Goal: Information Seeking & Learning: Learn about a topic

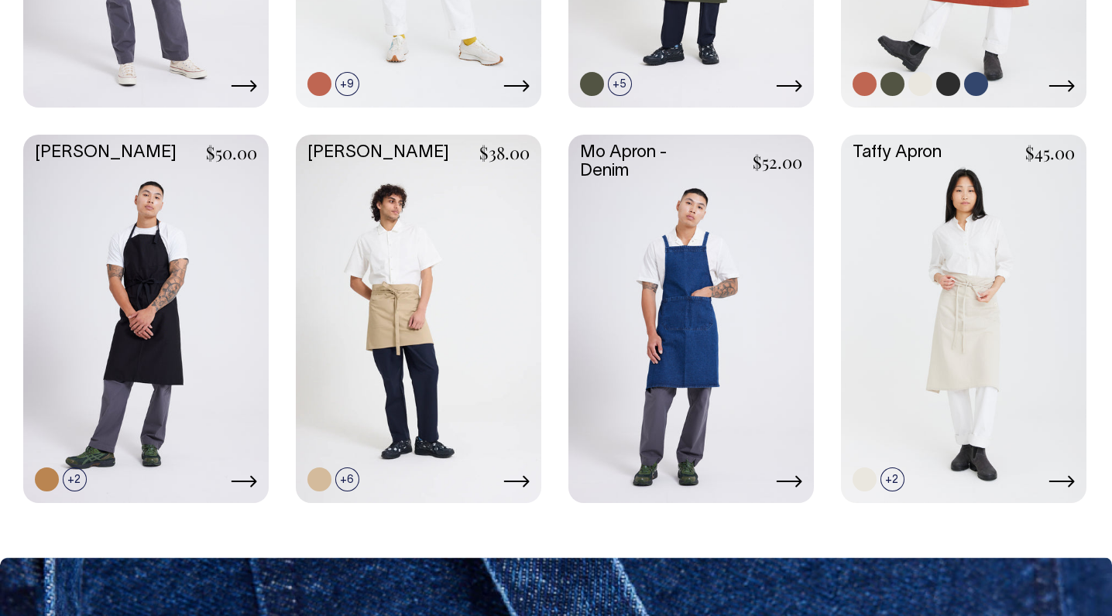
scroll to position [736, 0]
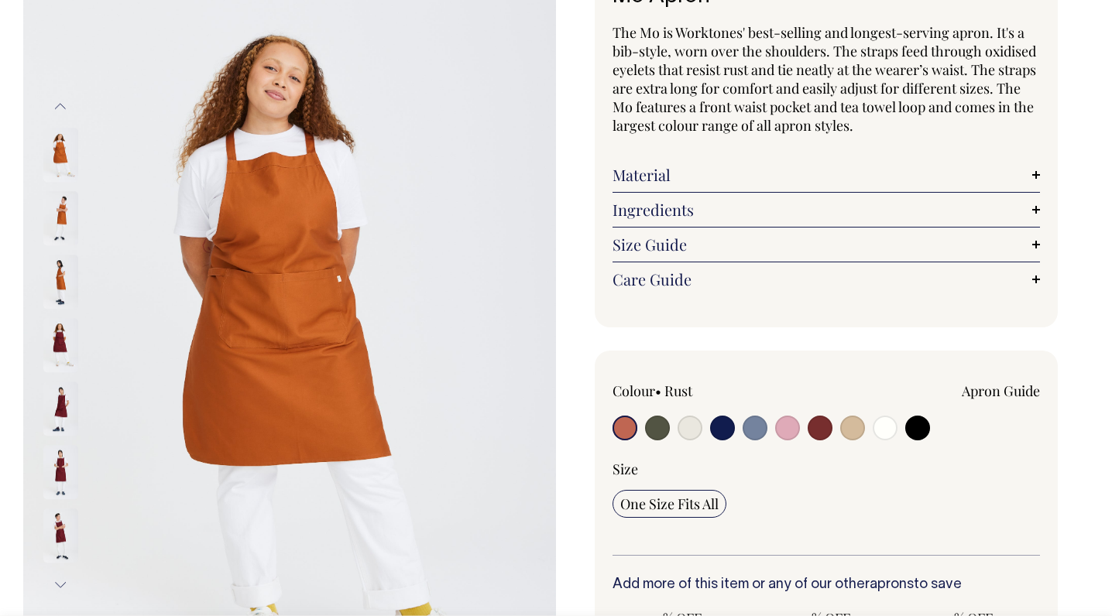
scroll to position [135, 0]
click at [875, 424] on input "radio" at bounding box center [885, 427] width 25 height 25
radio input "true"
select select "Off-White"
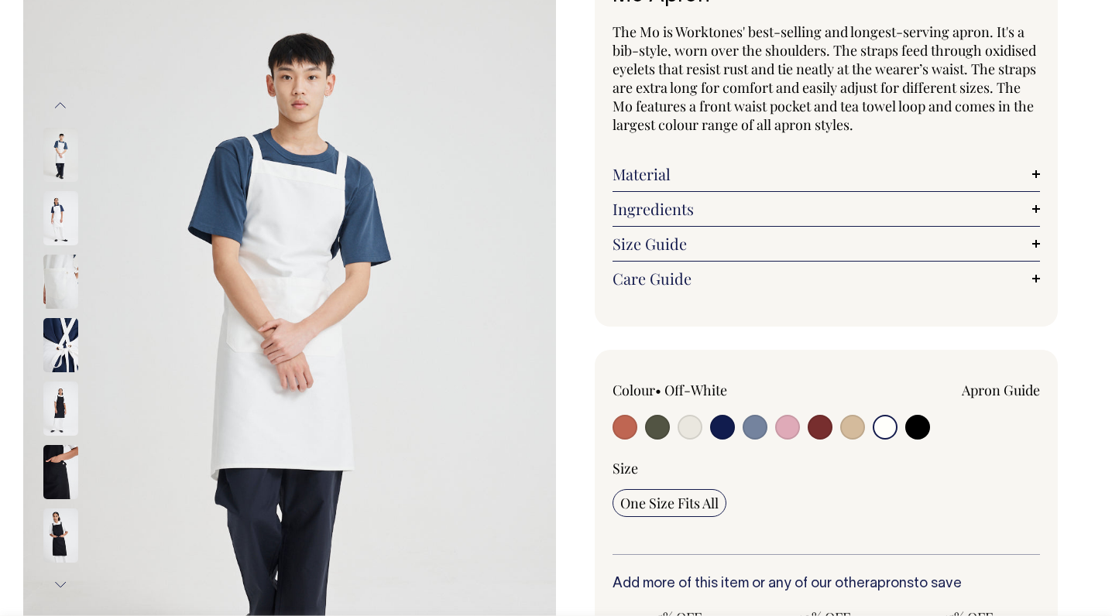
click at [929, 431] on label at bounding box center [917, 429] width 25 height 29
click at [929, 431] on input "radio" at bounding box center [917, 427] width 25 height 25
radio input "true"
select select "Black"
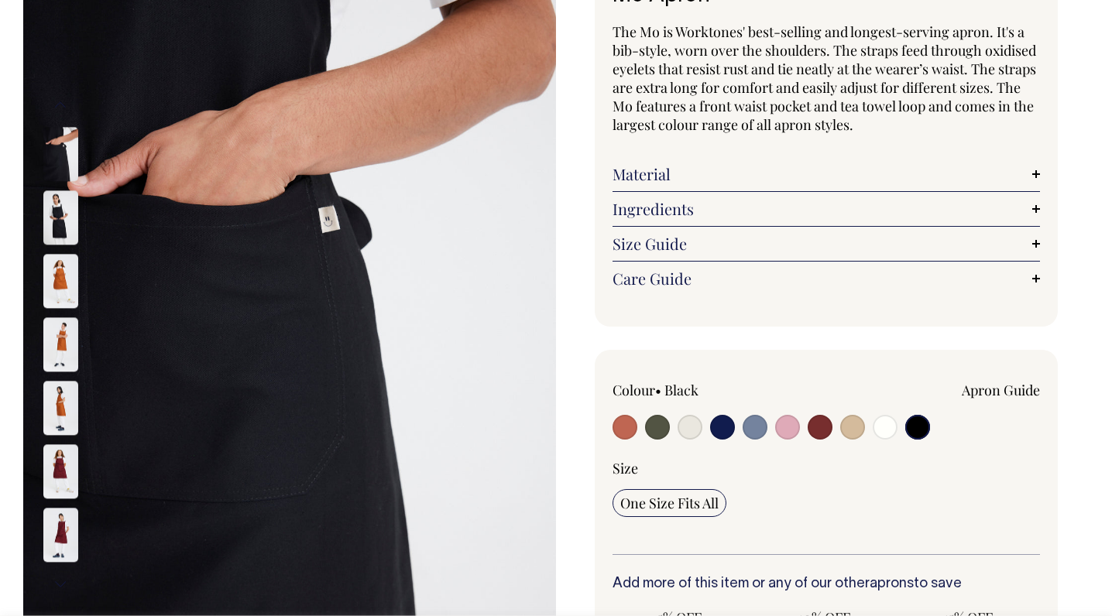
click at [882, 433] on input "radio" at bounding box center [885, 427] width 25 height 25
radio input "true"
select select "Off-White"
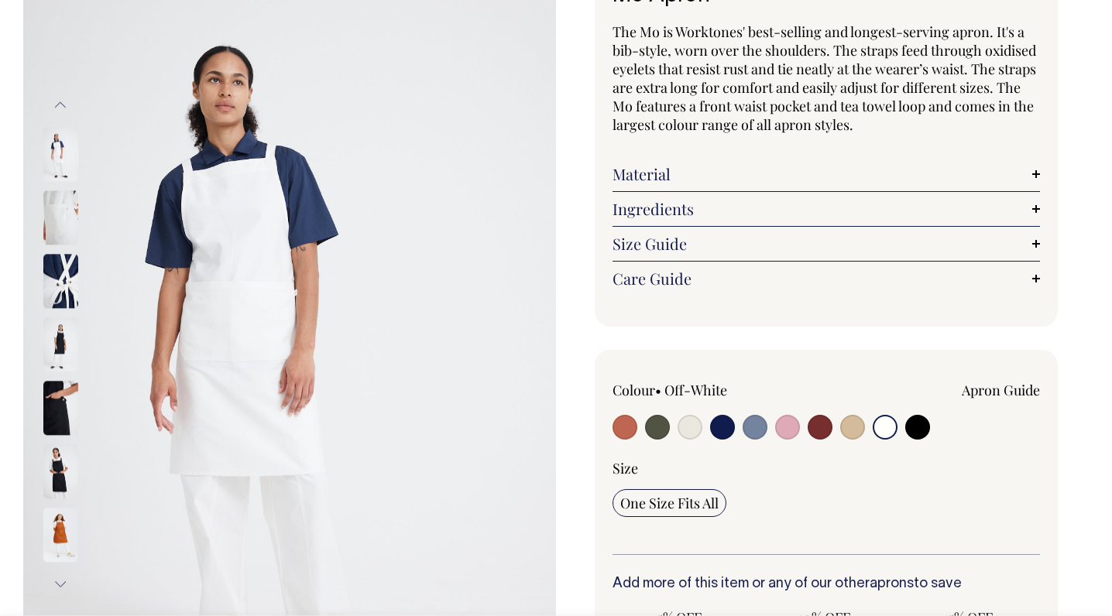
click at [60, 577] on button "Next" at bounding box center [60, 584] width 23 height 35
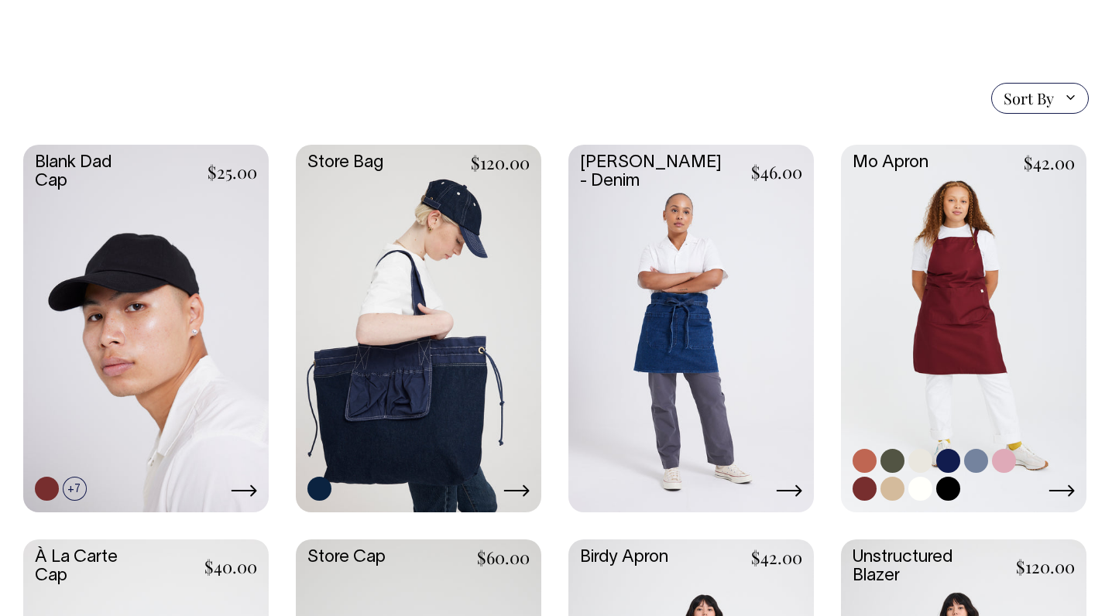
scroll to position [312, 0]
click at [980, 273] on link at bounding box center [963, 328] width 245 height 365
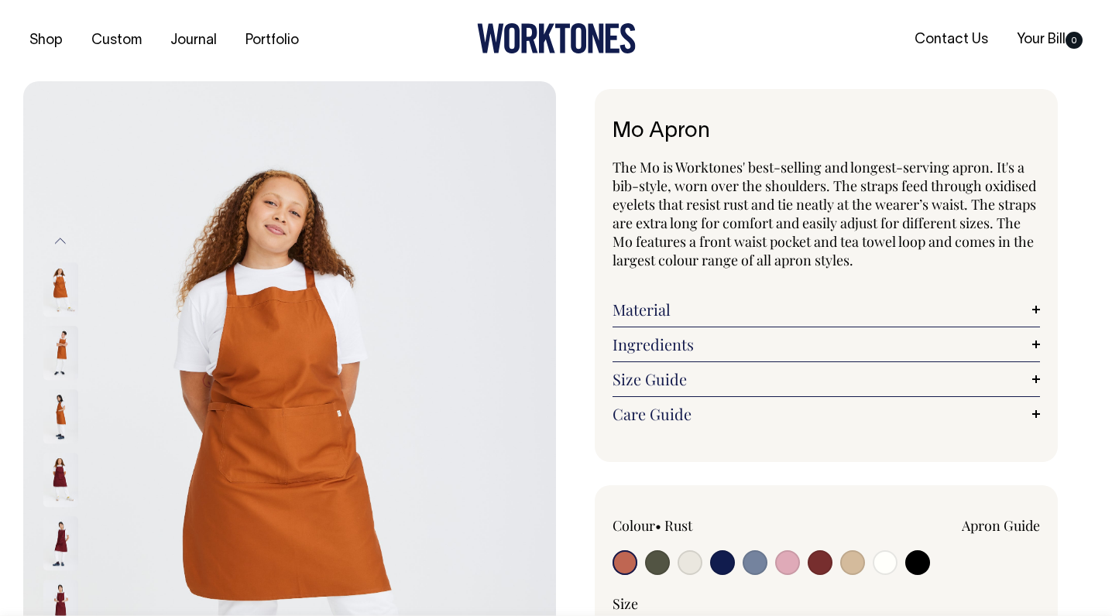
click at [880, 565] on input "radio" at bounding box center [885, 562] width 25 height 25
radio input "true"
select select "Off-White"
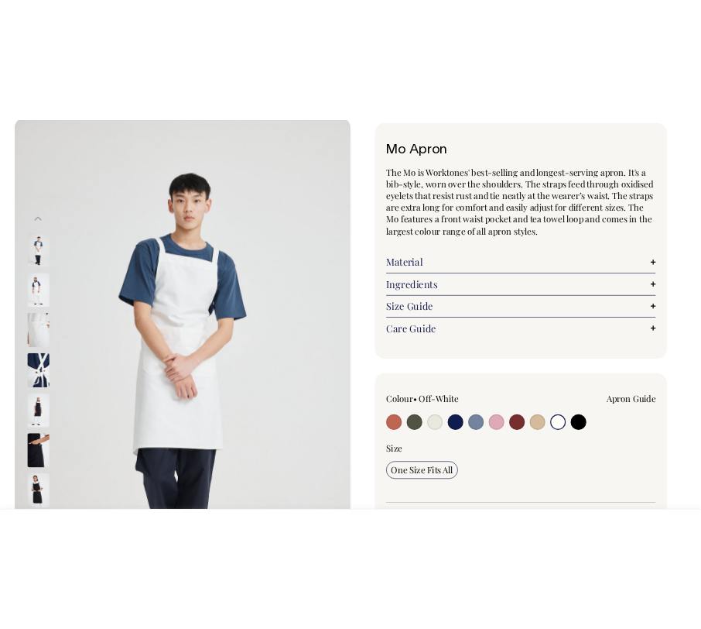
scroll to position [85, 0]
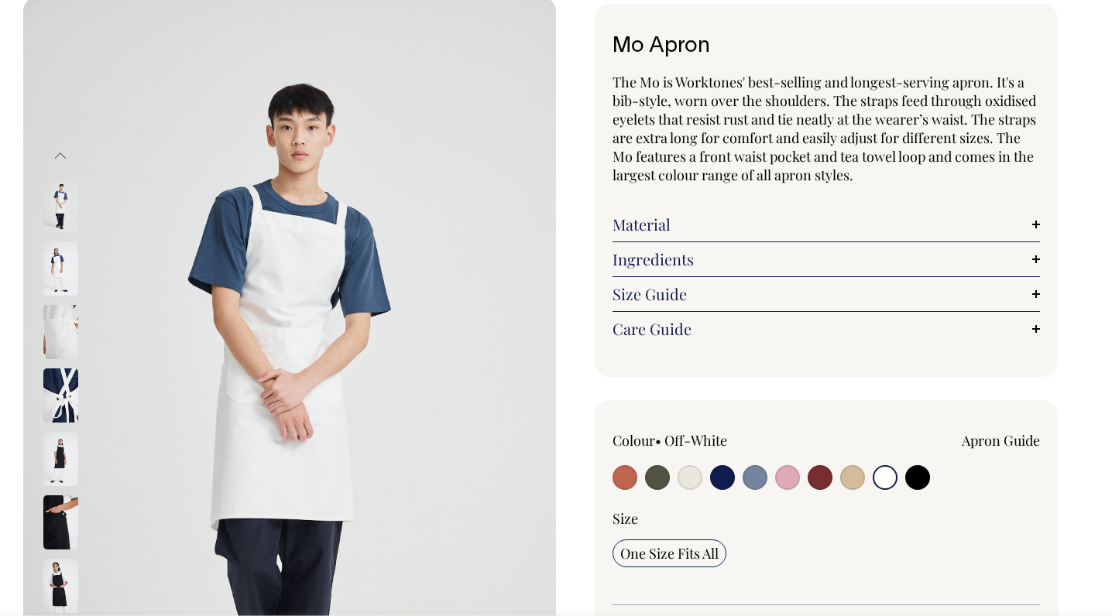
click at [692, 472] on input "radio" at bounding box center [689, 477] width 25 height 25
radio input "true"
select select "Natural"
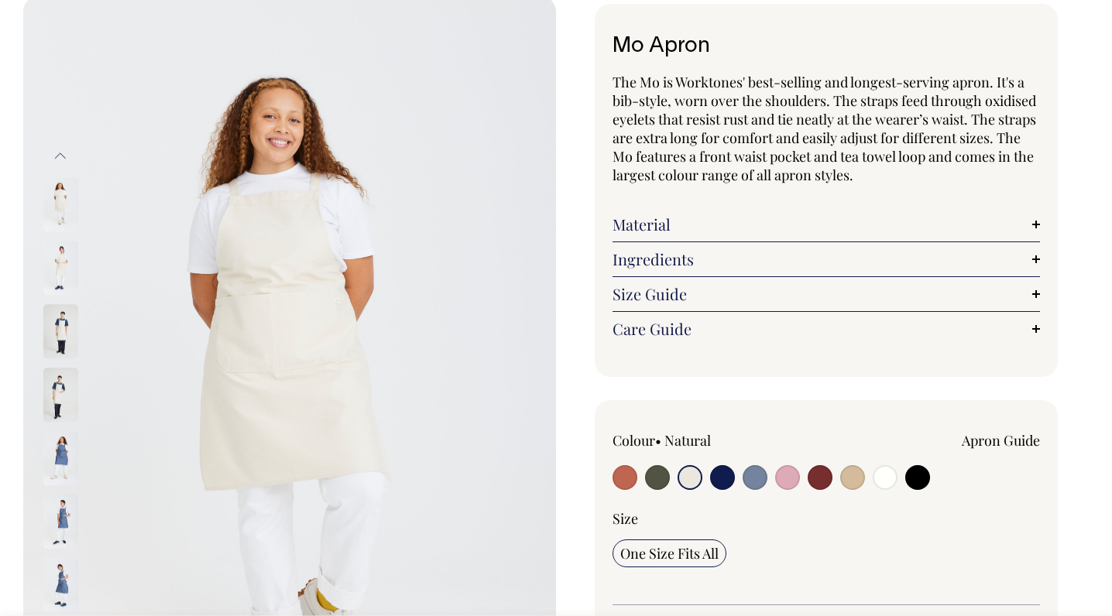
click at [877, 476] on input "radio" at bounding box center [885, 477] width 25 height 25
radio input "true"
select select "Off-White"
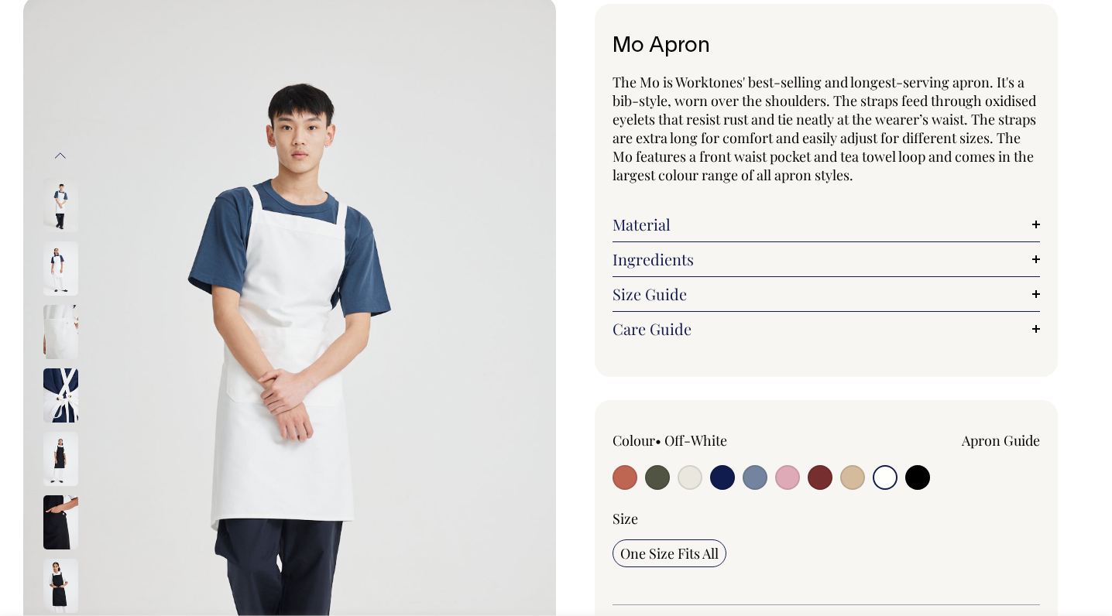
click at [60, 332] on img at bounding box center [60, 332] width 35 height 54
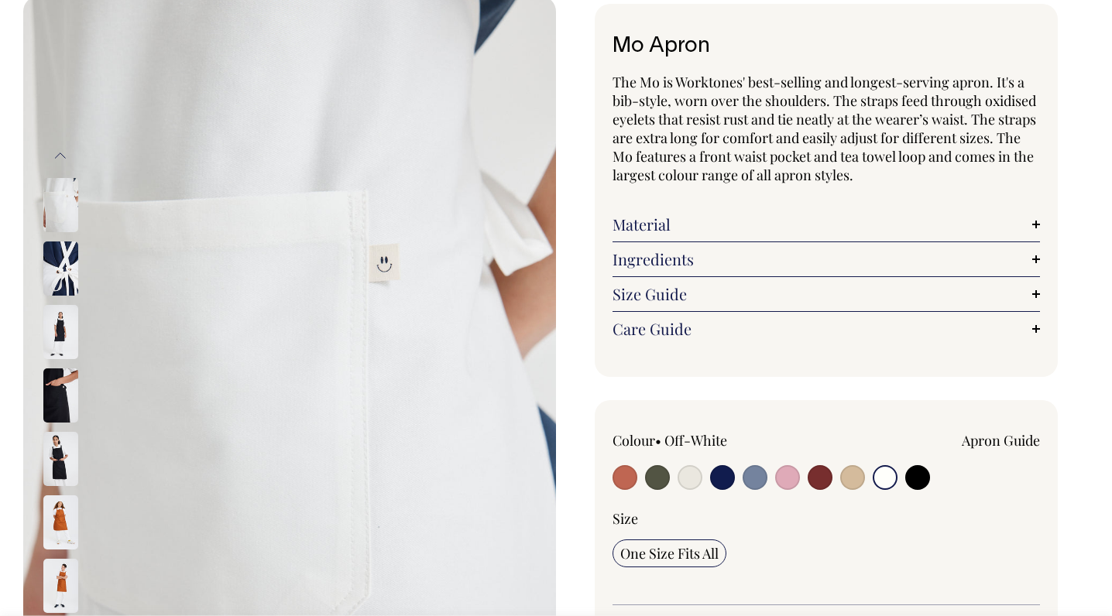
click at [54, 249] on img at bounding box center [60, 269] width 35 height 54
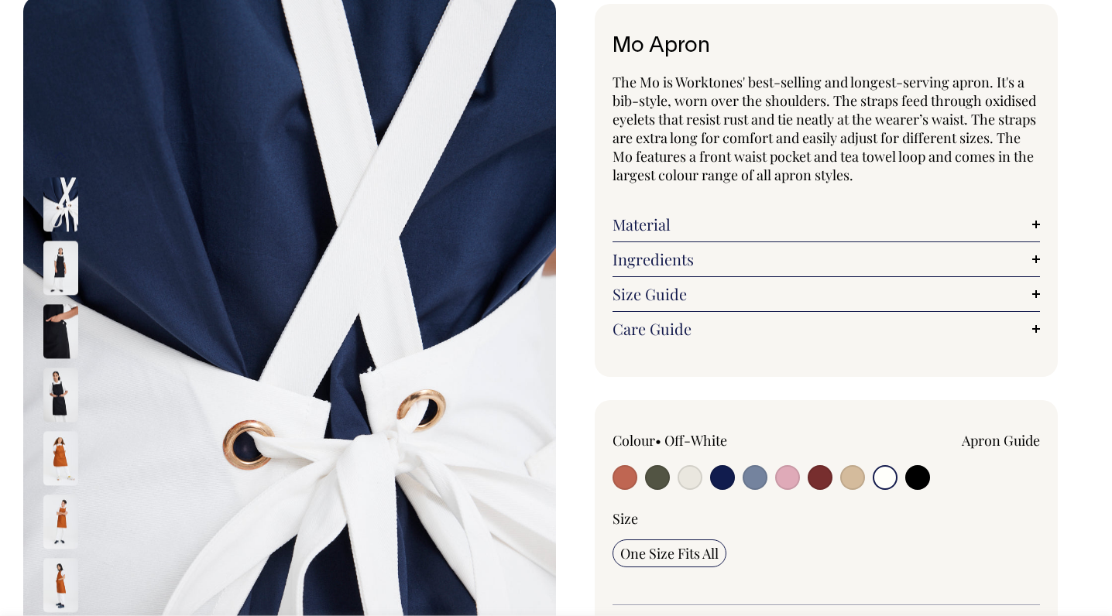
click at [54, 237] on div at bounding box center [81, 267] width 77 height 63
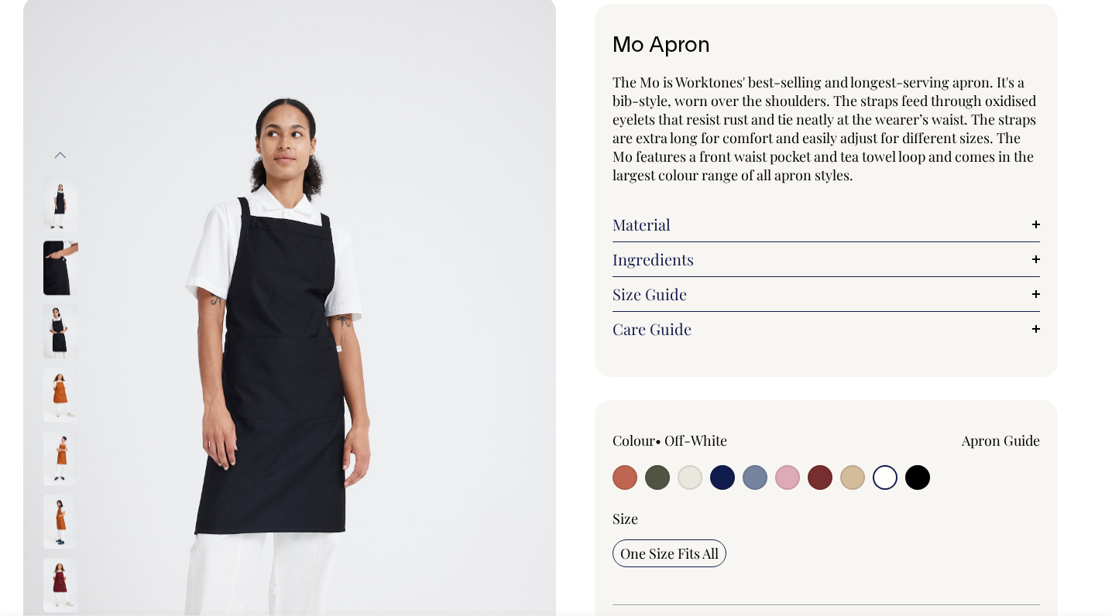
click at [57, 215] on div at bounding box center [81, 204] width 77 height 63
click at [65, 208] on img at bounding box center [60, 204] width 35 height 54
click at [55, 271] on img at bounding box center [60, 268] width 35 height 54
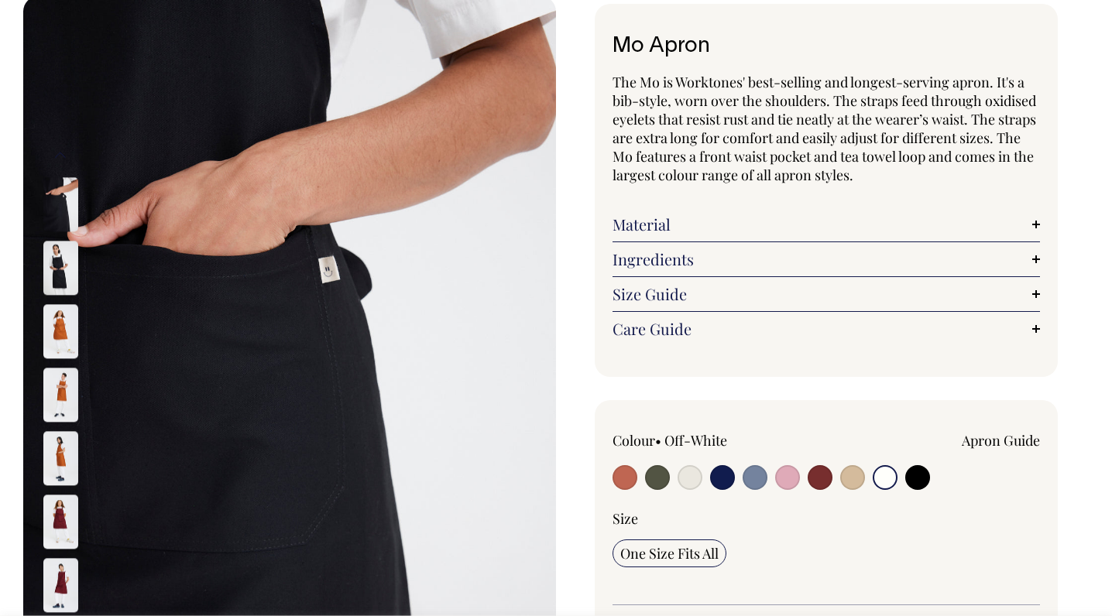
click at [50, 338] on div at bounding box center [81, 77] width 77 height 5650
click at [57, 502] on img at bounding box center [60, 522] width 35 height 54
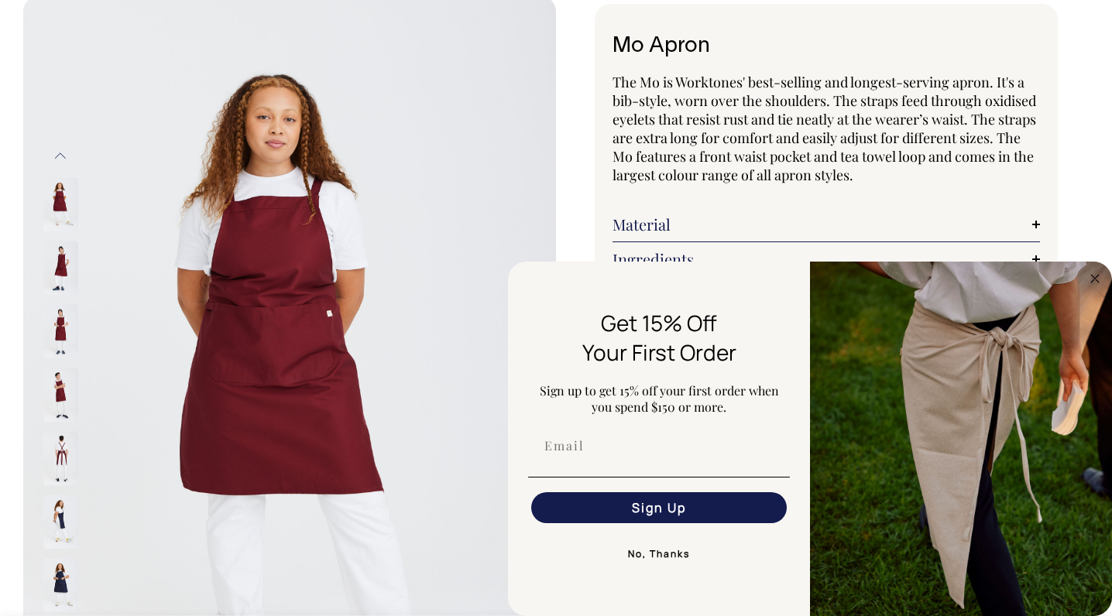
drag, startPoint x: 803, startPoint y: 177, endPoint x: 985, endPoint y: 221, distance: 187.4
click at [804, 177] on span "The Mo is Worktones' best-selling and longest-serving apron. It's a bib-style, …" at bounding box center [824, 128] width 424 height 111
click at [1087, 277] on circle "Close dialog" at bounding box center [1095, 278] width 18 height 18
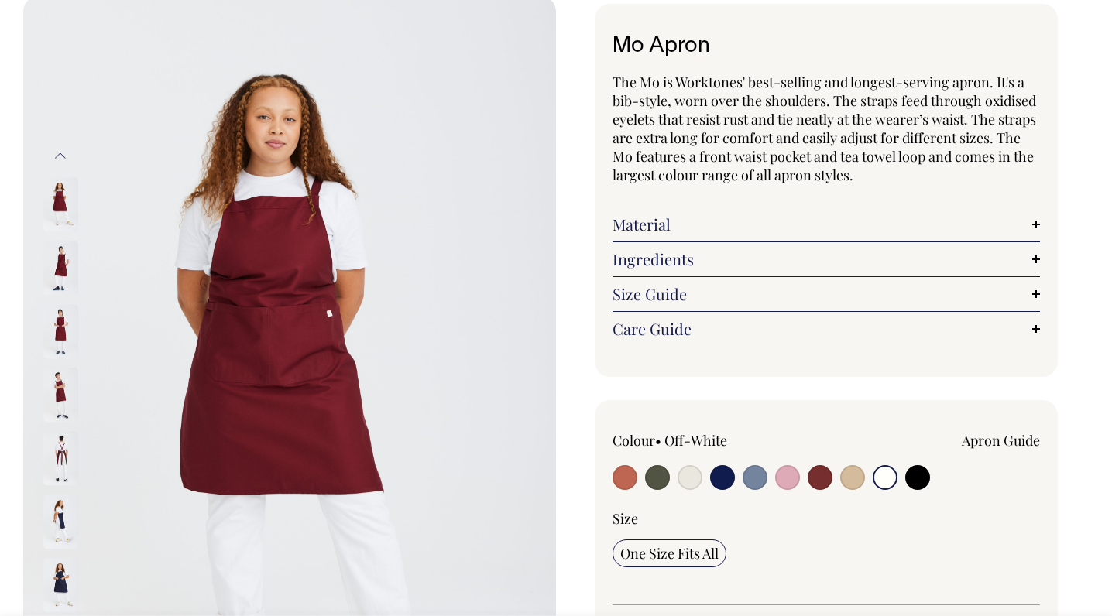
click at [891, 474] on input "radio" at bounding box center [885, 477] width 25 height 25
